Goal: Navigation & Orientation: Find specific page/section

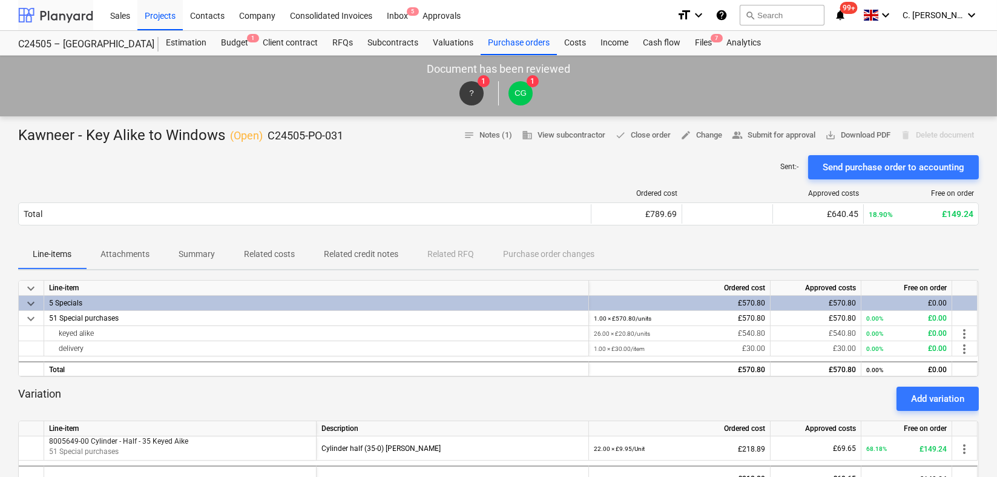
click at [61, 15] on div at bounding box center [55, 15] width 75 height 30
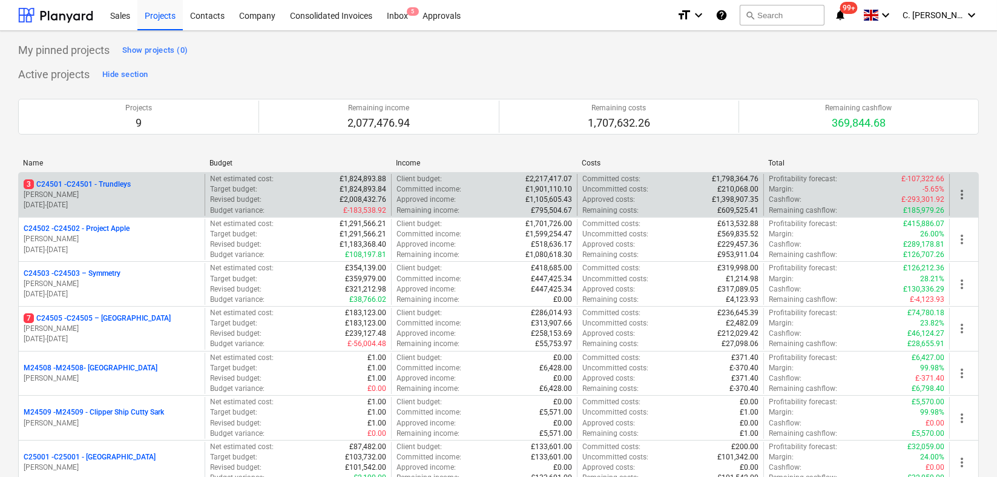
click at [94, 193] on p "[PERSON_NAME]" at bounding box center [112, 195] width 176 height 10
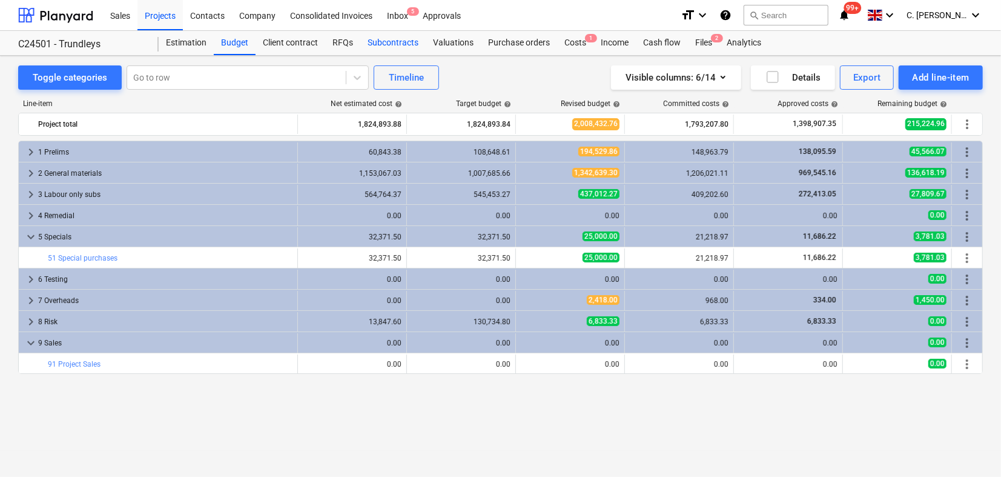
click at [391, 39] on div "Subcontracts" at bounding box center [392, 43] width 65 height 24
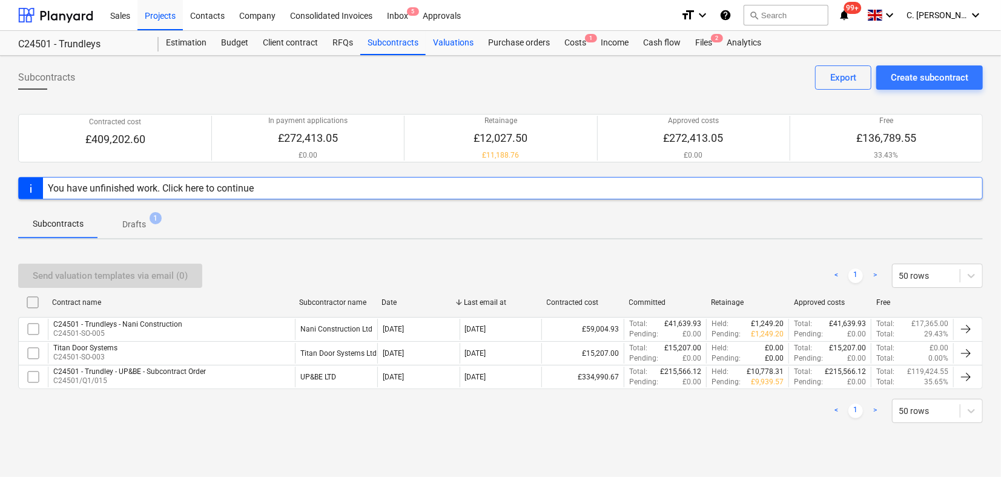
click at [438, 36] on div "Valuations" at bounding box center [453, 43] width 55 height 24
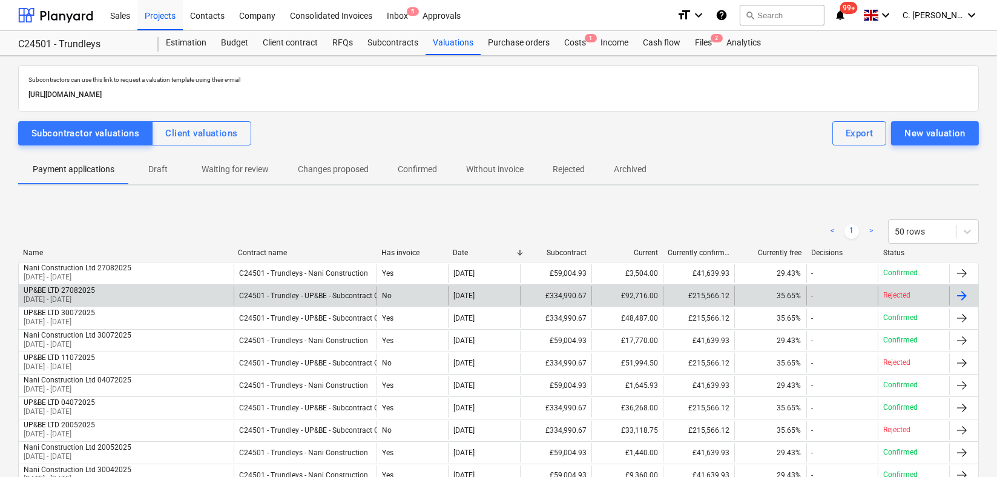
click at [116, 293] on div "UP&BE LTD 27082025 [DATE] - [DATE]" at bounding box center [126, 295] width 215 height 19
